Goal: Information Seeking & Learning: Check status

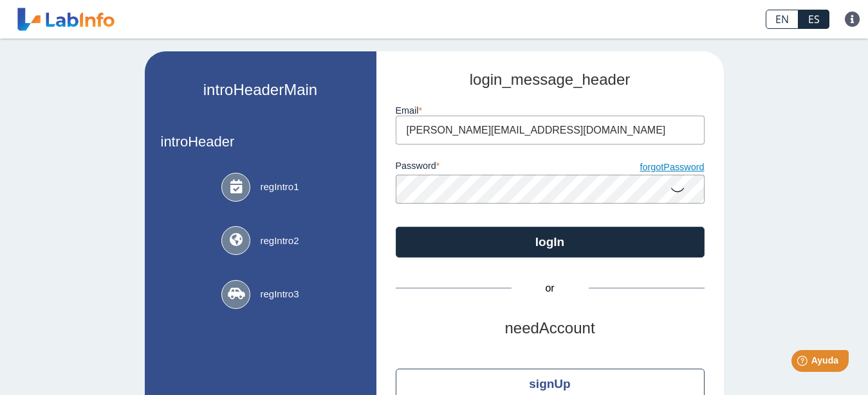
type input "maria@lacasadelaspuertas.com"
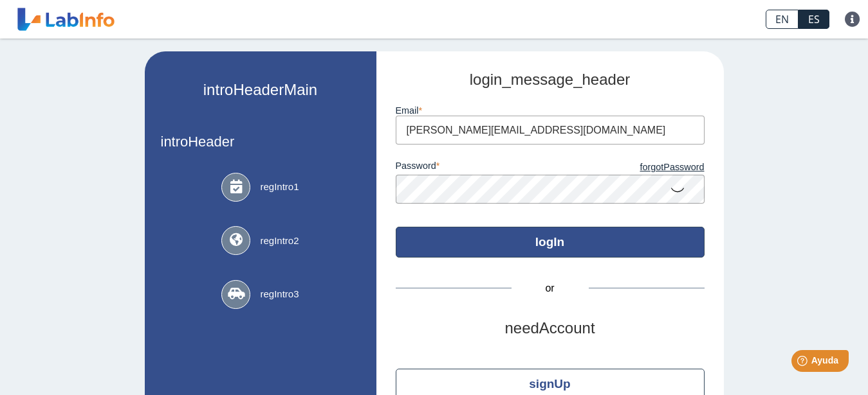
click at [565, 242] on button "logIn" at bounding box center [549, 242] width 309 height 31
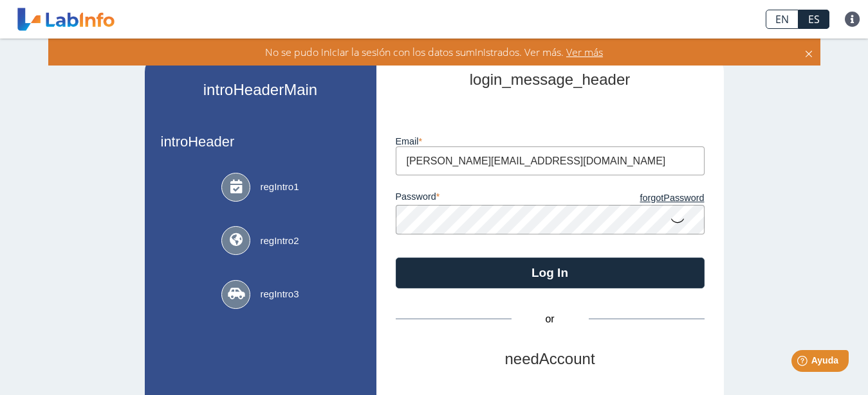
click at [671, 224] on icon at bounding box center [676, 220] width 15 height 25
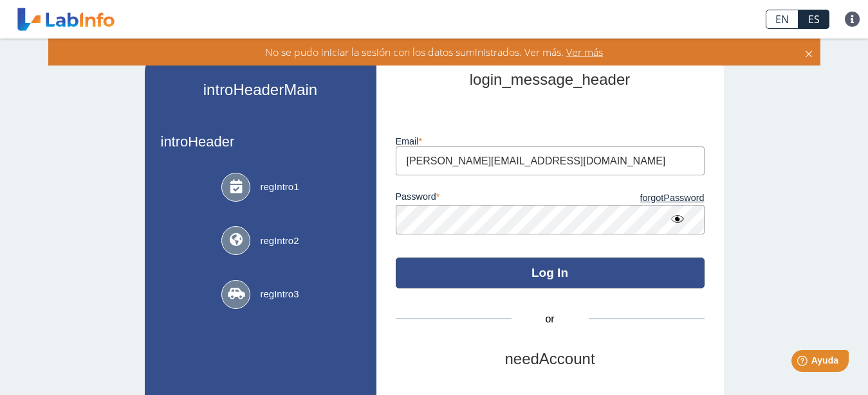
click at [589, 273] on button "Log In" at bounding box center [549, 273] width 309 height 31
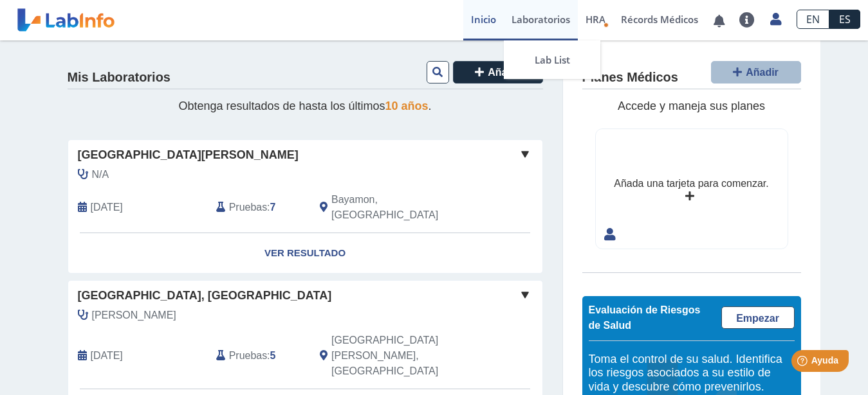
click at [523, 20] on link "Laboratorios" at bounding box center [541, 20] width 74 height 41
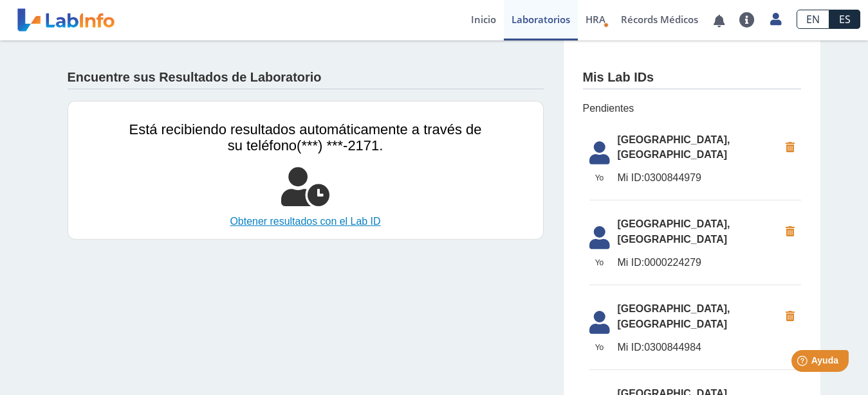
click at [331, 219] on link "Obtener resultados con el Lab ID" at bounding box center [305, 221] width 352 height 15
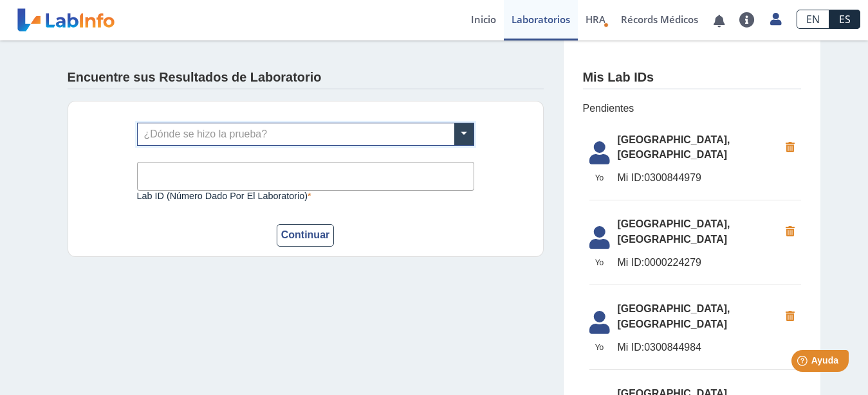
click at [317, 132] on input "text" at bounding box center [306, 134] width 336 height 22
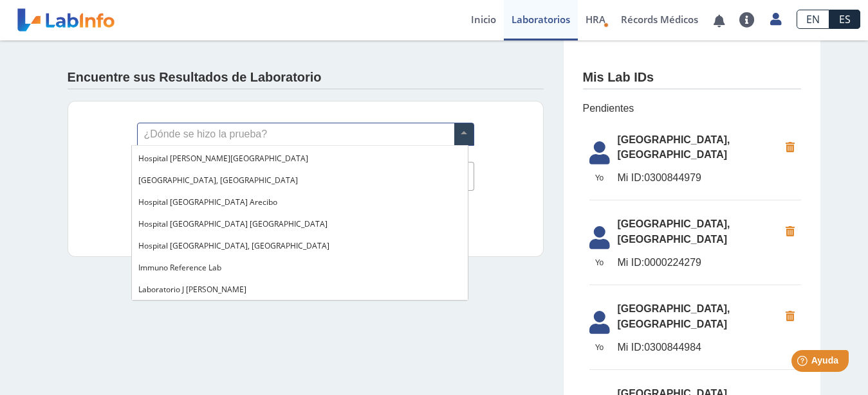
scroll to position [131, 0]
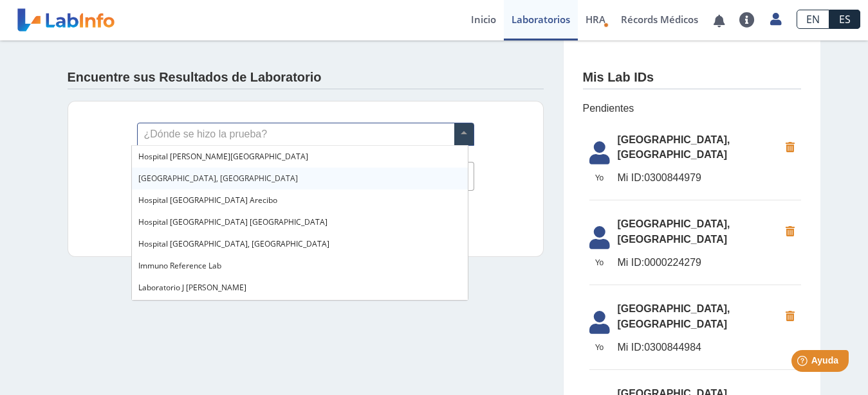
click at [221, 177] on span "[GEOGRAPHIC_DATA], [GEOGRAPHIC_DATA]" at bounding box center [217, 178] width 159 height 11
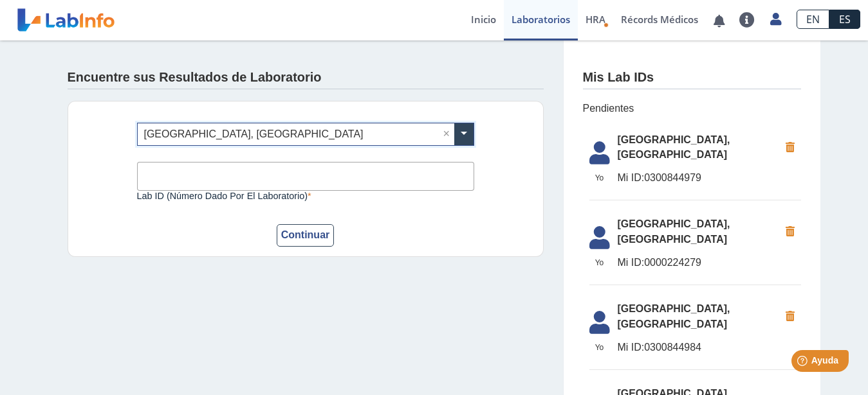
click at [223, 177] on input "Lab ID (número dado por el laboratorio)" at bounding box center [305, 176] width 337 height 29
type input "0300844979"
click at [295, 233] on button "Continuar" at bounding box center [306, 235] width 58 height 23
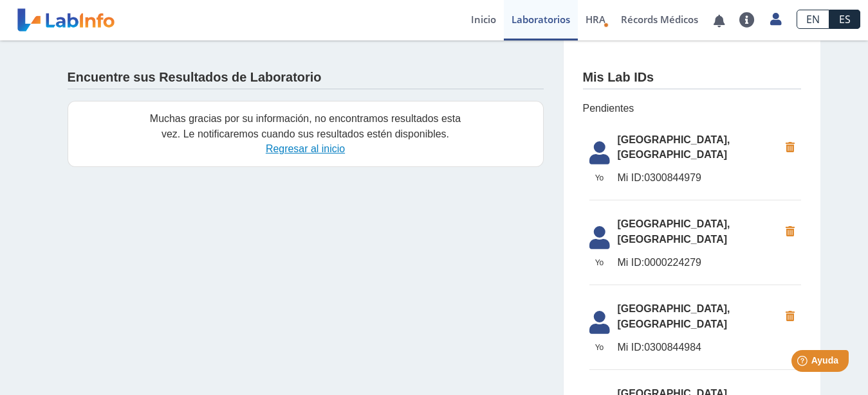
click at [307, 149] on link "Regresar al inicio" at bounding box center [305, 148] width 79 height 11
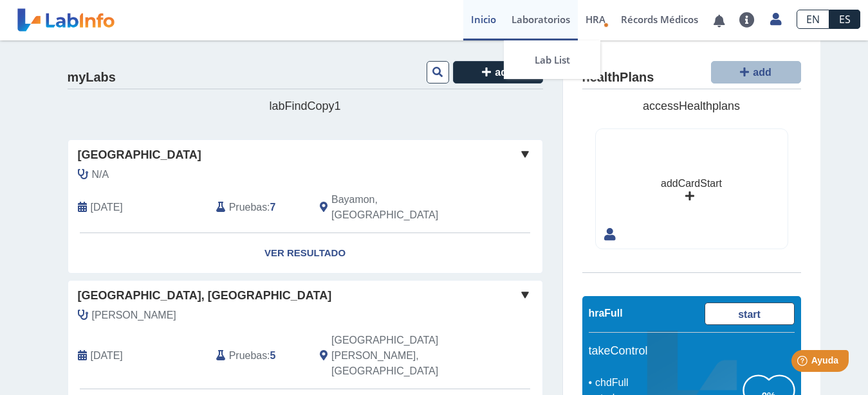
click at [535, 24] on link "Laboratorios" at bounding box center [541, 20] width 74 height 41
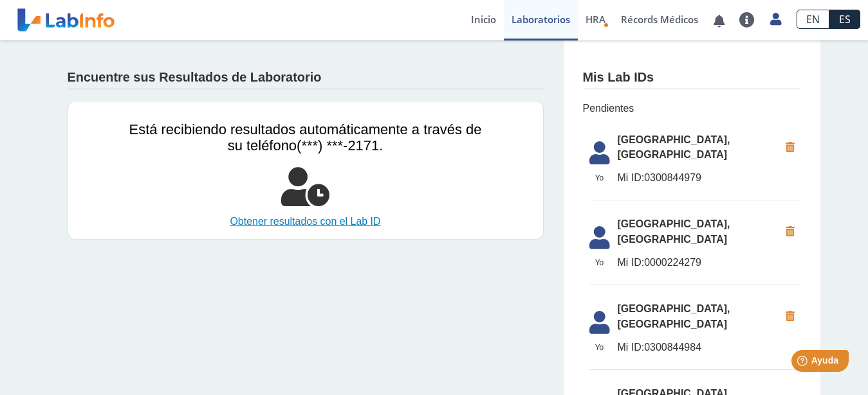
click at [325, 220] on link "Obtener resultados con el Lab ID" at bounding box center [305, 221] width 352 height 15
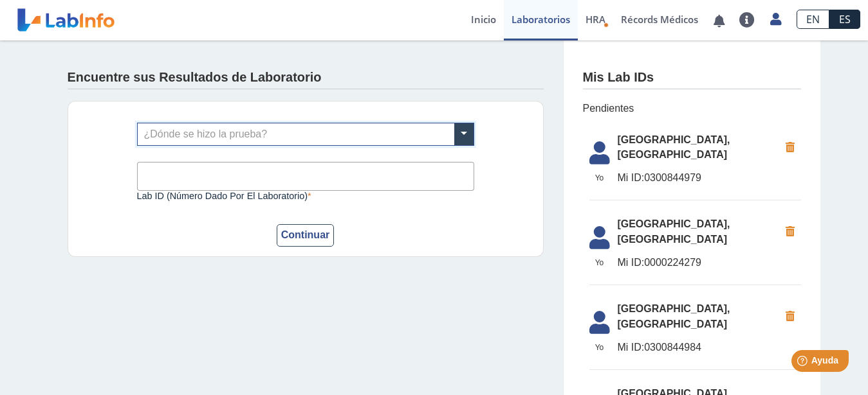
click at [322, 131] on input "text" at bounding box center [306, 134] width 336 height 22
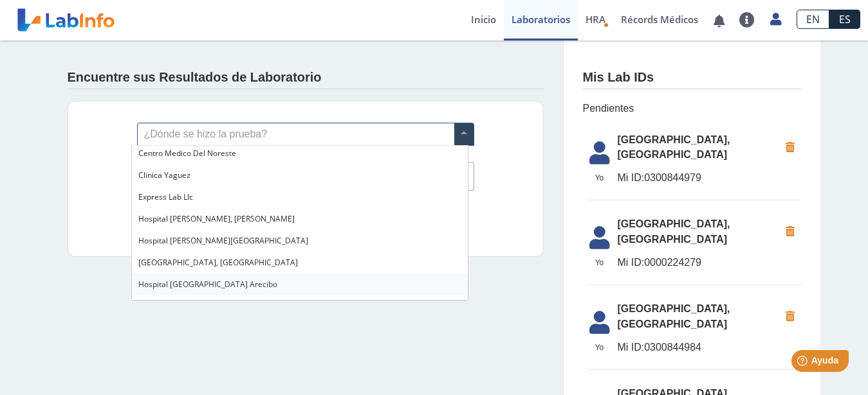
scroll to position [66, 0]
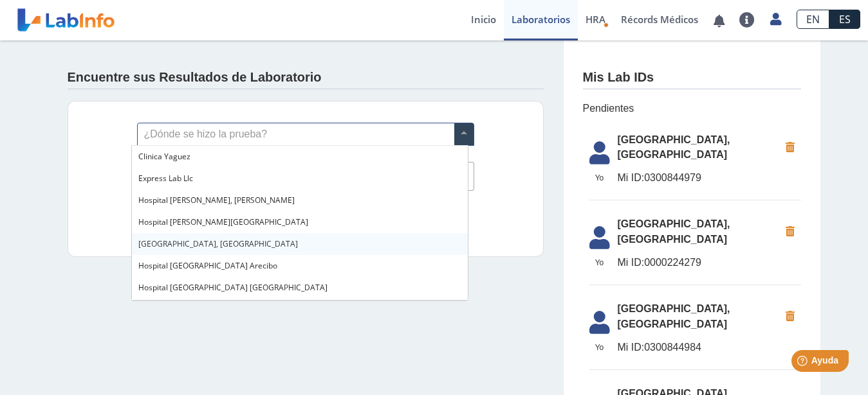
click at [212, 244] on span "[GEOGRAPHIC_DATA], [GEOGRAPHIC_DATA]" at bounding box center [217, 244] width 159 height 11
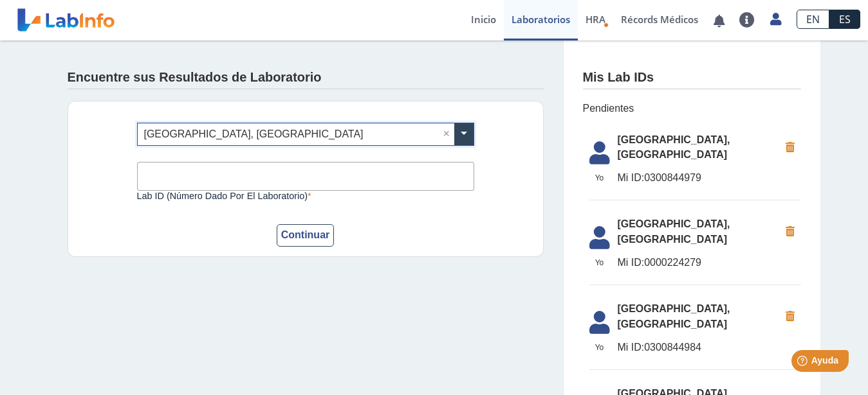
click at [205, 178] on input "Lab ID (número dado por el laboratorio)" at bounding box center [305, 176] width 337 height 29
click at [206, 178] on input "Lab ID (número dado por el laboratorio)" at bounding box center [305, 176] width 337 height 29
type input "0300844984"
click at [286, 235] on button "Continuar" at bounding box center [306, 235] width 58 height 23
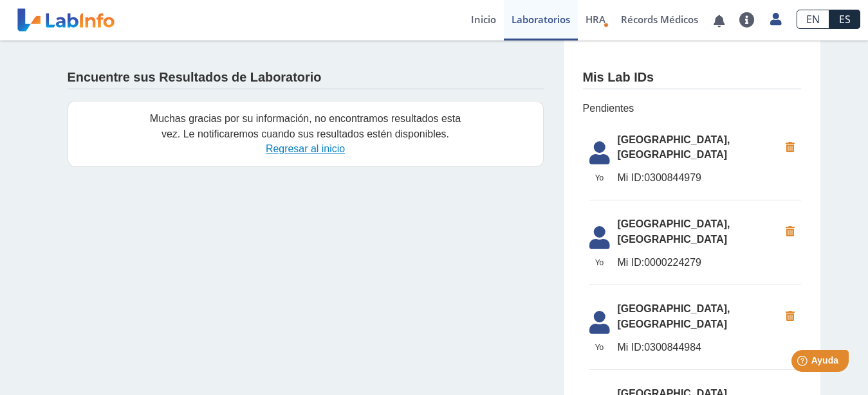
click at [318, 150] on link "Regresar al inicio" at bounding box center [305, 148] width 79 height 11
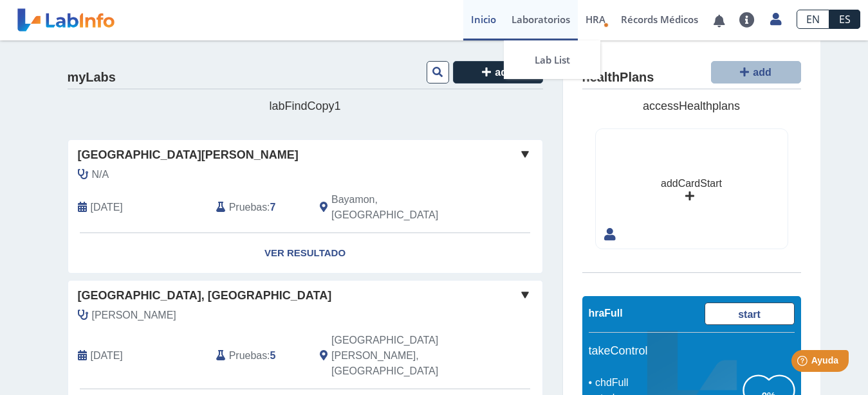
click at [526, 18] on link "Laboratorios" at bounding box center [541, 20] width 74 height 41
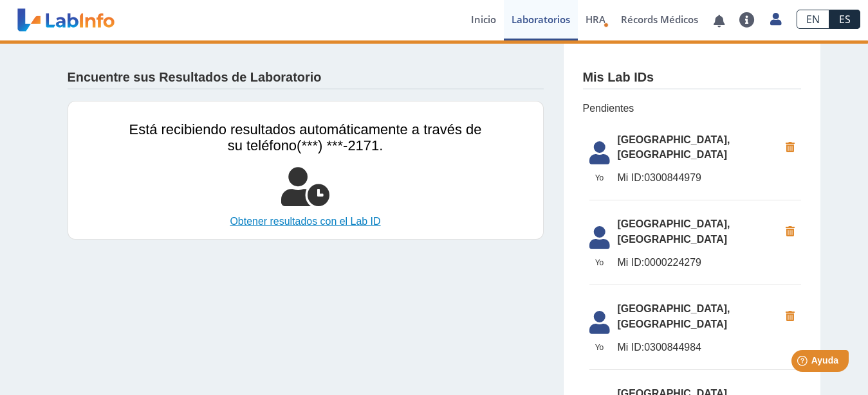
click at [337, 219] on link "Obtener resultados con el Lab ID" at bounding box center [305, 221] width 352 height 15
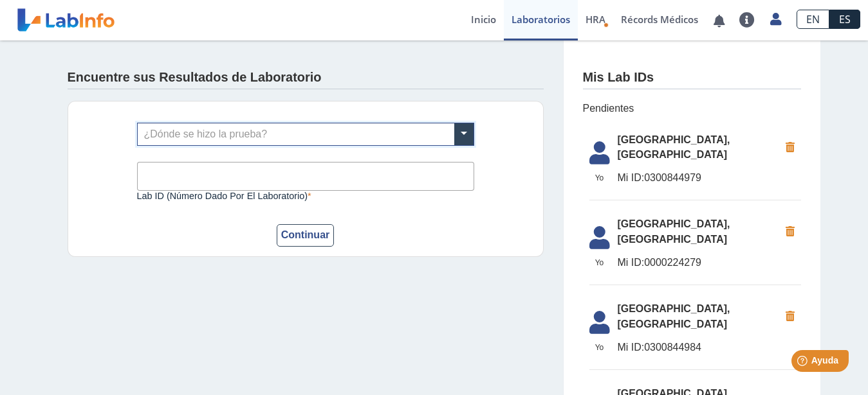
click at [332, 139] on input "text" at bounding box center [306, 134] width 336 height 22
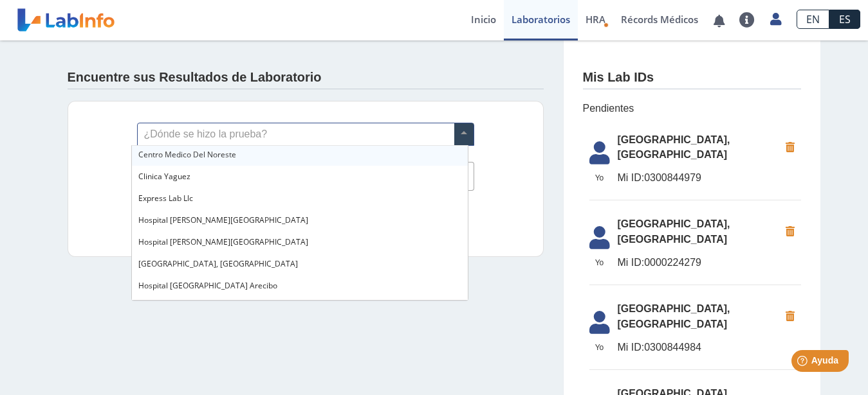
scroll to position [66, 0]
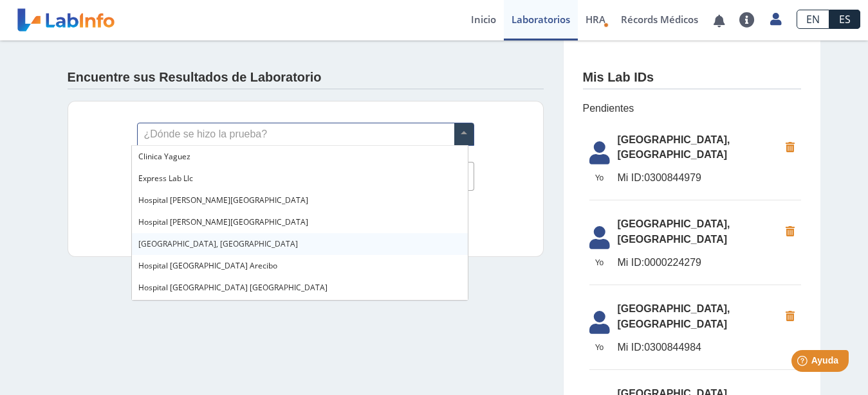
click at [210, 246] on span "[GEOGRAPHIC_DATA], [GEOGRAPHIC_DATA]" at bounding box center [217, 244] width 159 height 11
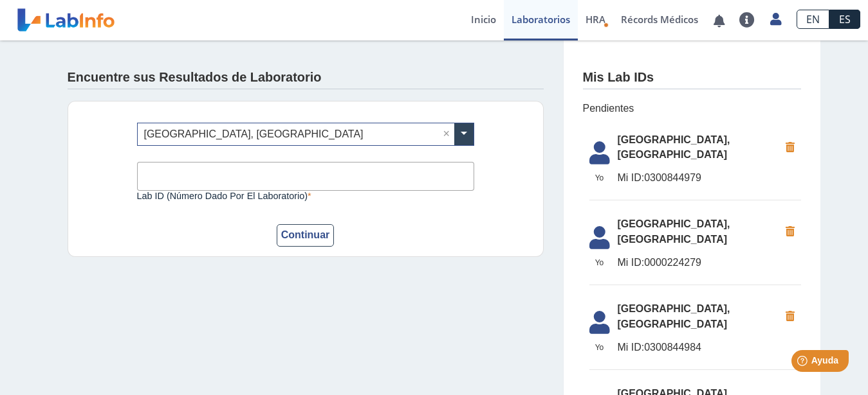
click at [215, 176] on input "Lab ID (número dado por el laboratorio)" at bounding box center [305, 176] width 337 height 29
type input "0299271521"
click at [296, 235] on button "Continuar" at bounding box center [306, 235] width 58 height 23
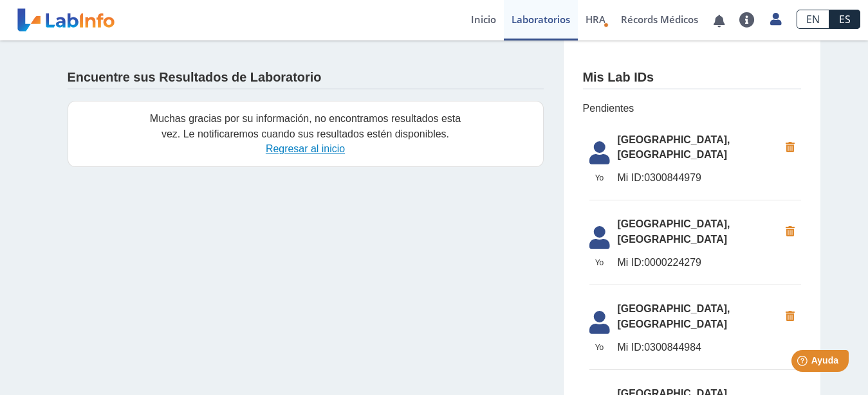
click at [329, 150] on link "Regresar al inicio" at bounding box center [305, 148] width 79 height 11
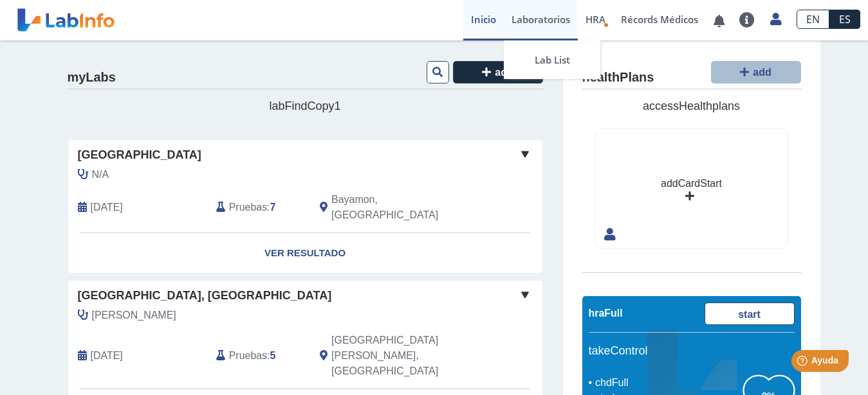
click at [550, 22] on link "Laboratorios" at bounding box center [541, 20] width 74 height 41
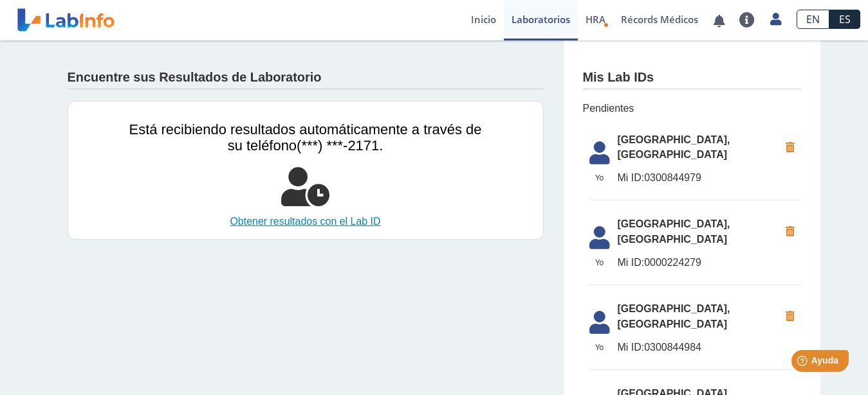
click at [358, 223] on link "Obtener resultados con el Lab ID" at bounding box center [305, 221] width 352 height 15
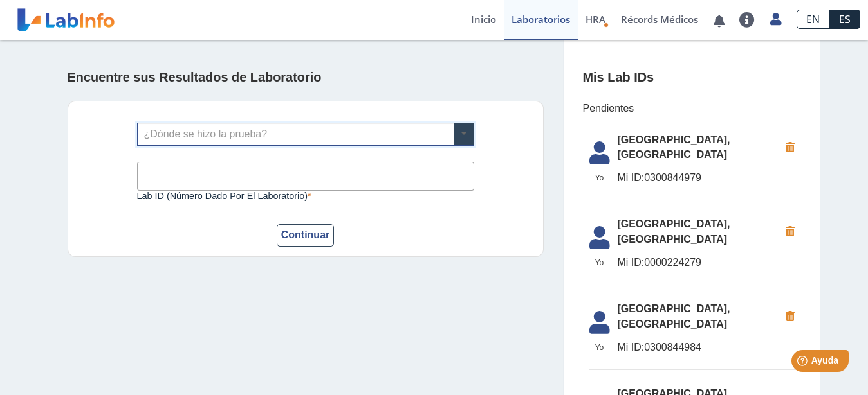
click at [458, 136] on span at bounding box center [463, 134] width 19 height 22
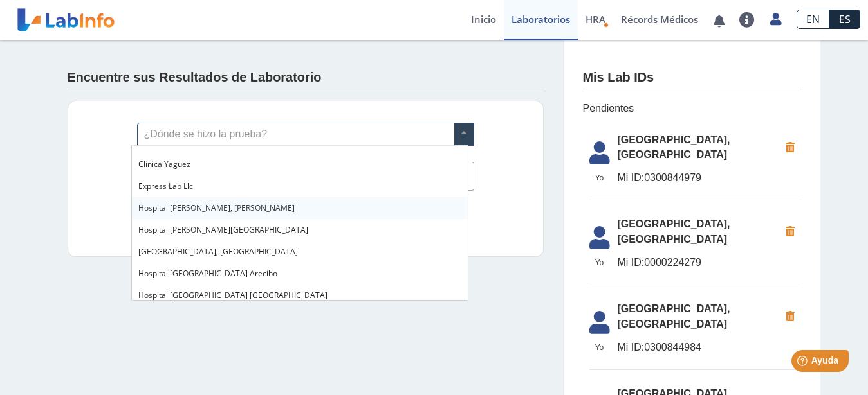
scroll to position [66, 0]
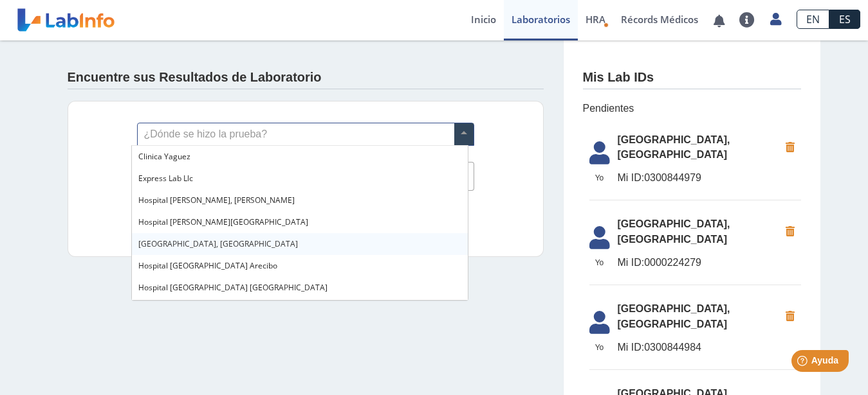
click at [216, 244] on span "[GEOGRAPHIC_DATA], [GEOGRAPHIC_DATA]" at bounding box center [217, 244] width 159 height 11
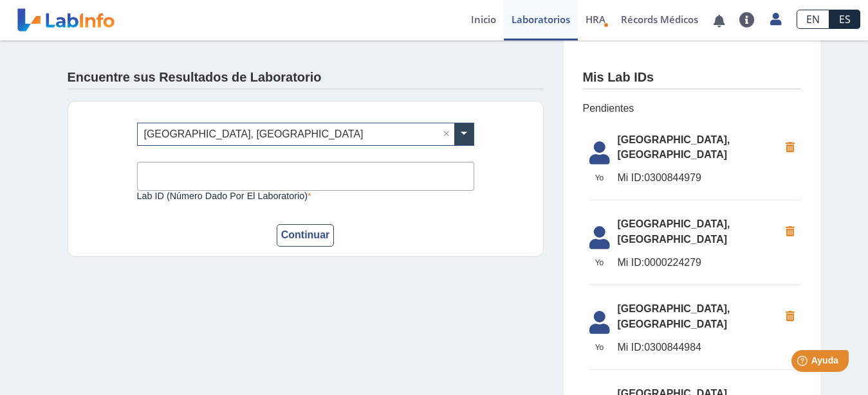
click at [215, 176] on input "Lab ID (número dado por el laboratorio)" at bounding box center [305, 176] width 337 height 29
type input "0000224279"
click at [298, 242] on button "Continuar" at bounding box center [306, 235] width 58 height 23
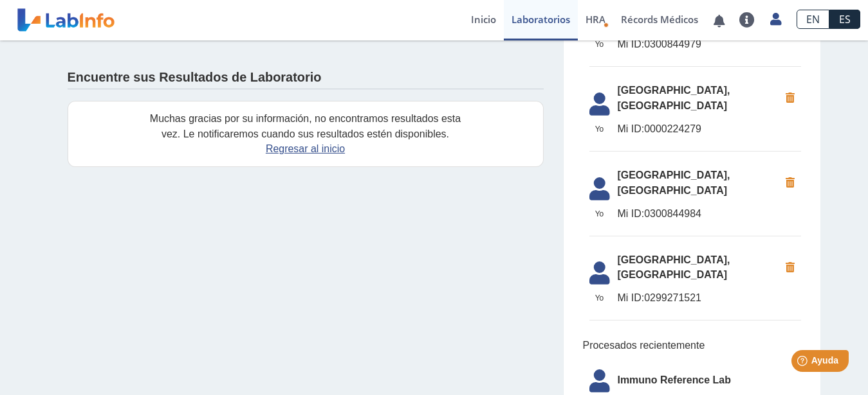
scroll to position [328, 0]
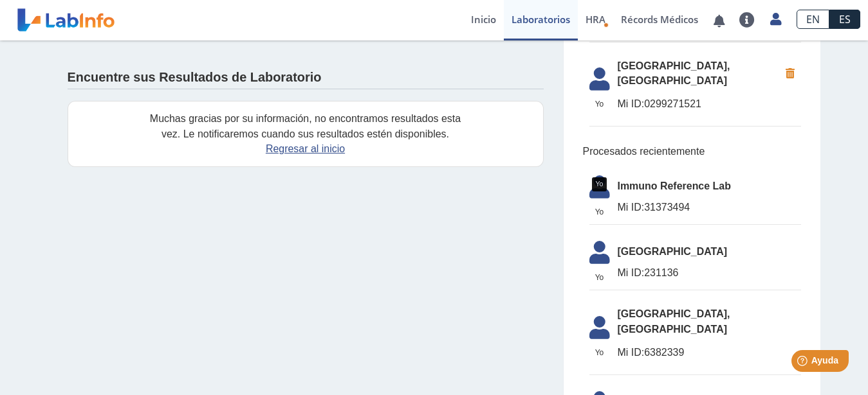
click at [603, 193] on icon at bounding box center [599, 191] width 36 height 31
click at [635, 201] on span "Mi ID: 31373494" at bounding box center [708, 207] width 183 height 15
click at [633, 213] on span "Mi ID:" at bounding box center [630, 207] width 27 height 11
click at [600, 189] on icon at bounding box center [599, 191] width 36 height 31
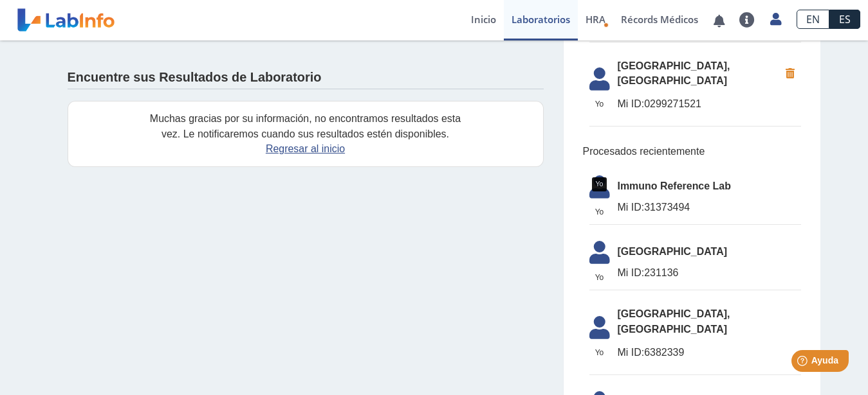
click at [590, 181] on icon at bounding box center [599, 191] width 36 height 31
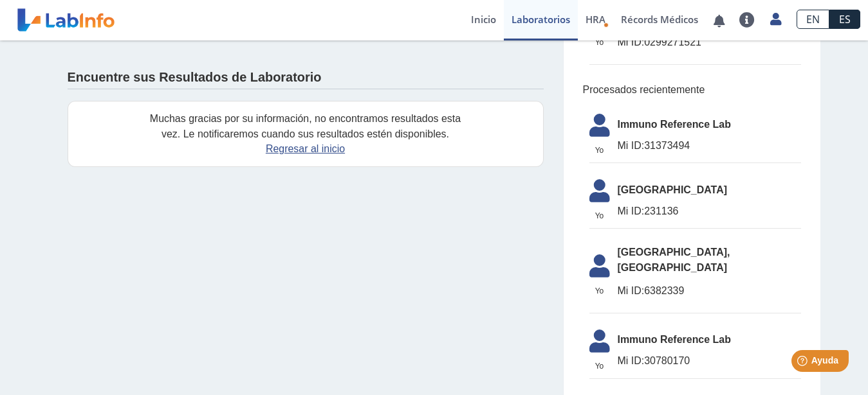
click at [700, 188] on ul "Yo Yo Immuno Reference Lab Mi ID: 31373494 Yo Yo Metro Pavia Clinic Bayamon Mi …" at bounding box center [692, 276] width 218 height 357
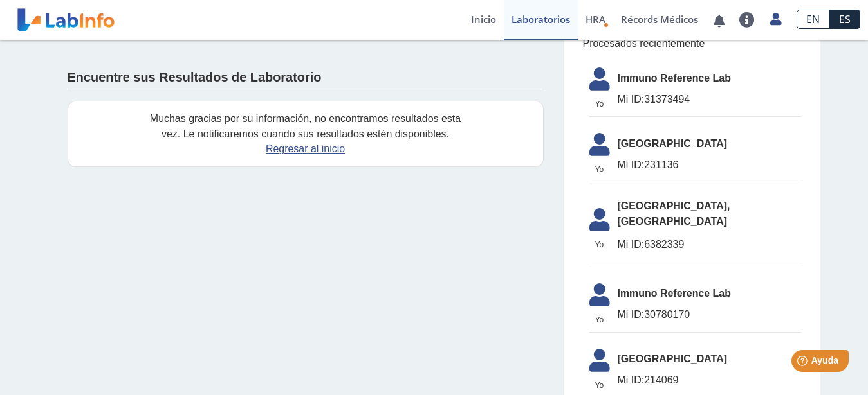
scroll to position [457, 0]
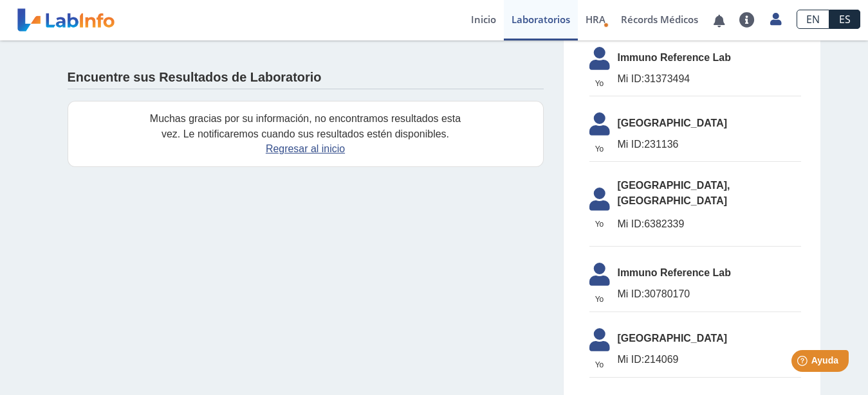
click at [667, 191] on span "[GEOGRAPHIC_DATA], [GEOGRAPHIC_DATA]" at bounding box center [708, 193] width 183 height 31
click at [605, 195] on icon at bounding box center [599, 203] width 36 height 31
click at [624, 219] on span "Mi ID:" at bounding box center [630, 224] width 27 height 11
click at [556, 19] on link "Laboratorios" at bounding box center [541, 20] width 74 height 41
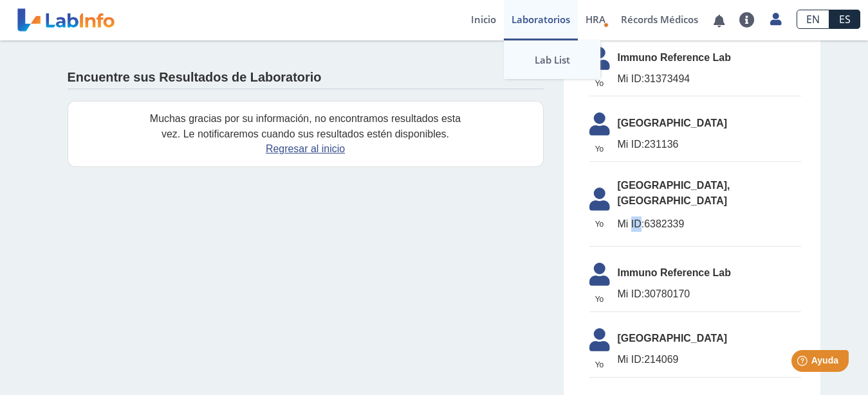
click at [554, 57] on link "Lab List" at bounding box center [552, 60] width 96 height 39
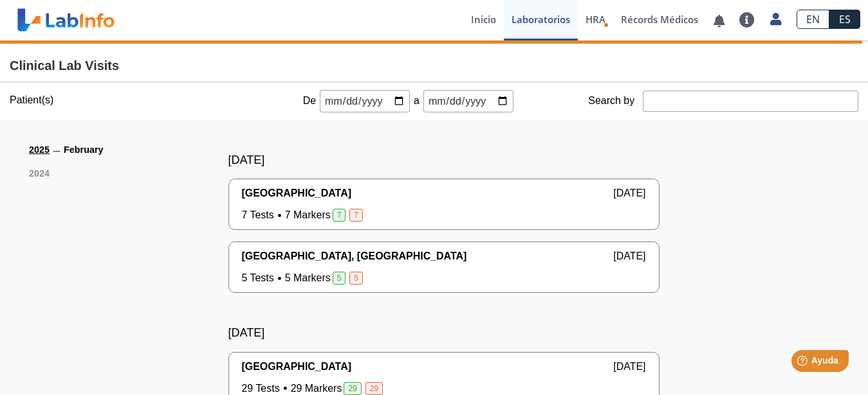
click at [389, 97] on input "date" at bounding box center [365, 101] width 90 height 23
type input "2025-08-26"
click at [491, 100] on input "date" at bounding box center [468, 101] width 90 height 23
type input "2025-09-09"
click at [682, 101] on input "Search by" at bounding box center [749, 101] width 215 height 21
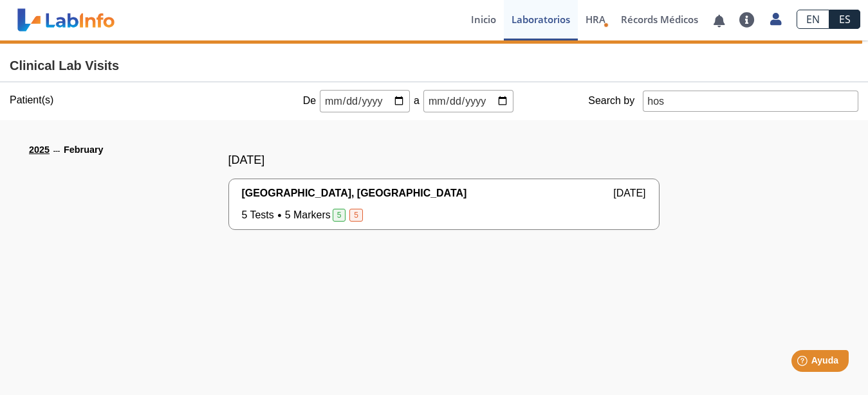
type input "hos"
click at [298, 196] on span "[GEOGRAPHIC_DATA], [GEOGRAPHIC_DATA]" at bounding box center [354, 193] width 225 height 15
click at [298, 211] on span "5 Tests 5 Markers 5 5" at bounding box center [303, 215] width 123 height 15
click at [296, 205] on div "Hospital Metropolitano, Rio Piedras Feb 2, 2025 5 Tests 5 Markers 5 5 Yo Yo" at bounding box center [444, 204] width 404 height 37
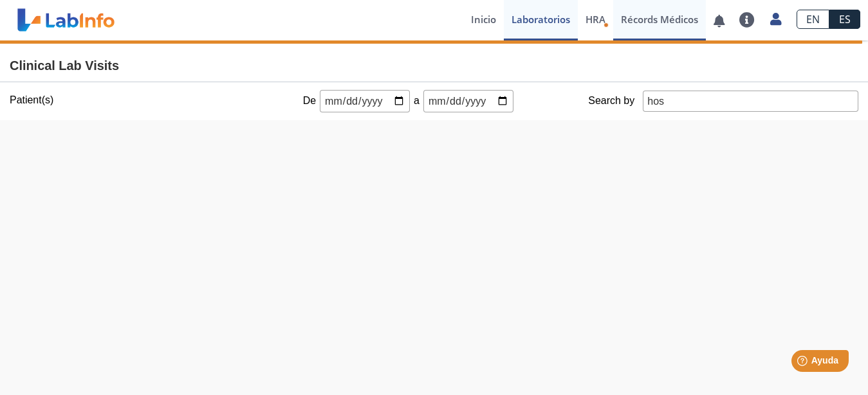
click at [652, 20] on link "Récords Médicos" at bounding box center [659, 20] width 93 height 41
